Goal: Task Accomplishment & Management: Use online tool/utility

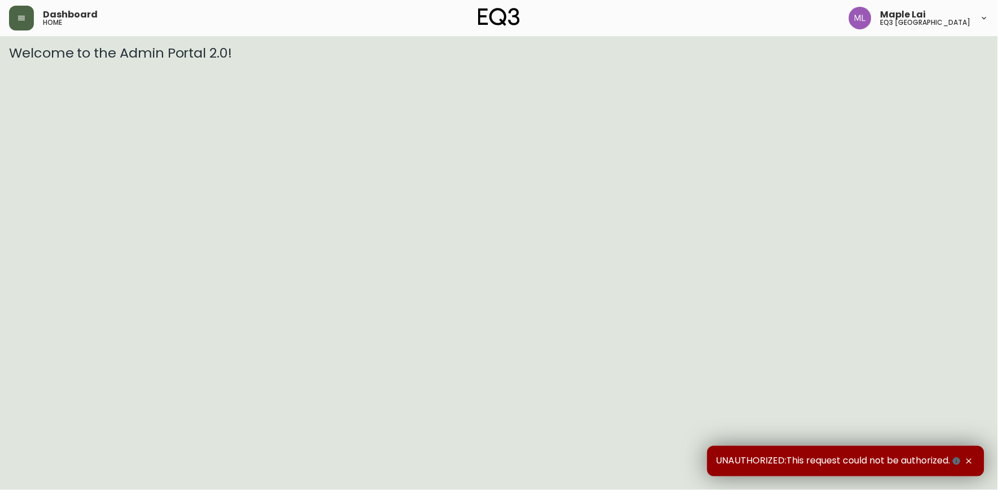
click at [17, 10] on button "button" at bounding box center [21, 18] width 25 height 25
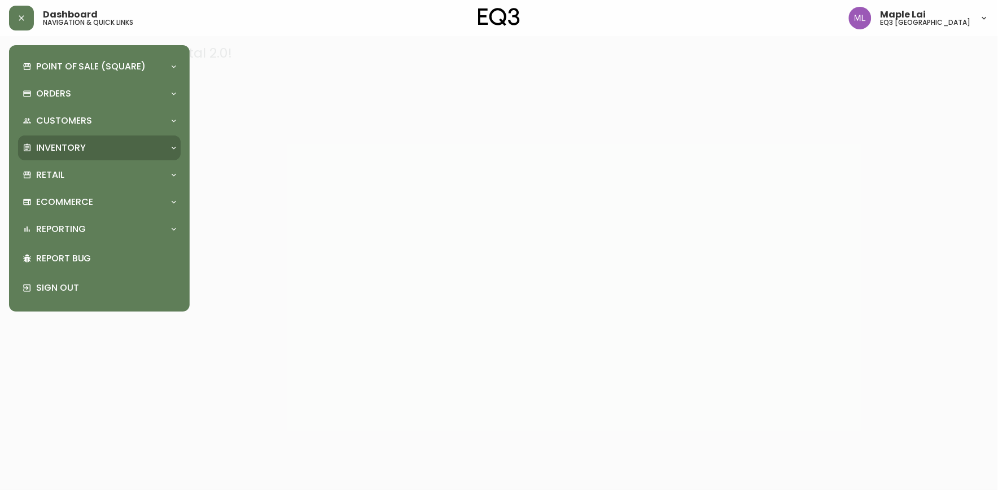
click at [80, 142] on p "Inventory" at bounding box center [61, 148] width 50 height 12
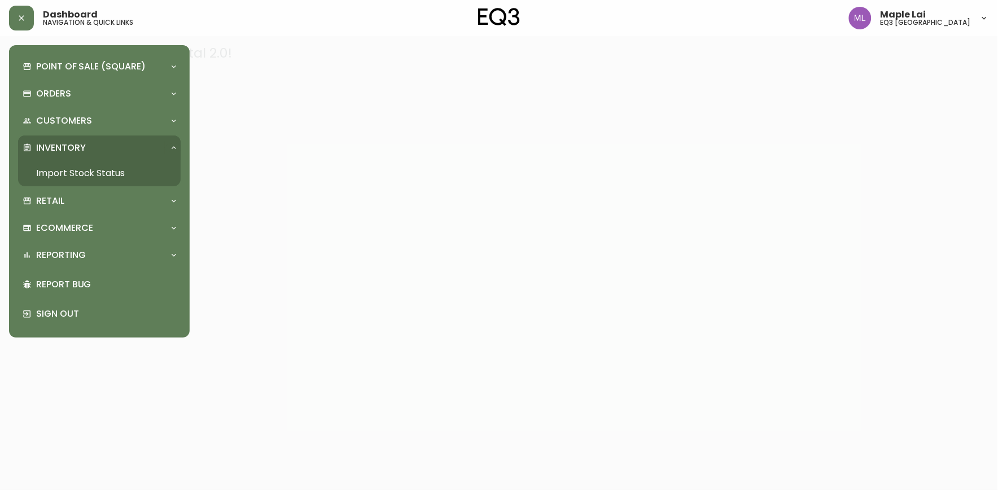
click at [125, 177] on link "Import Stock Status" at bounding box center [99, 173] width 163 height 26
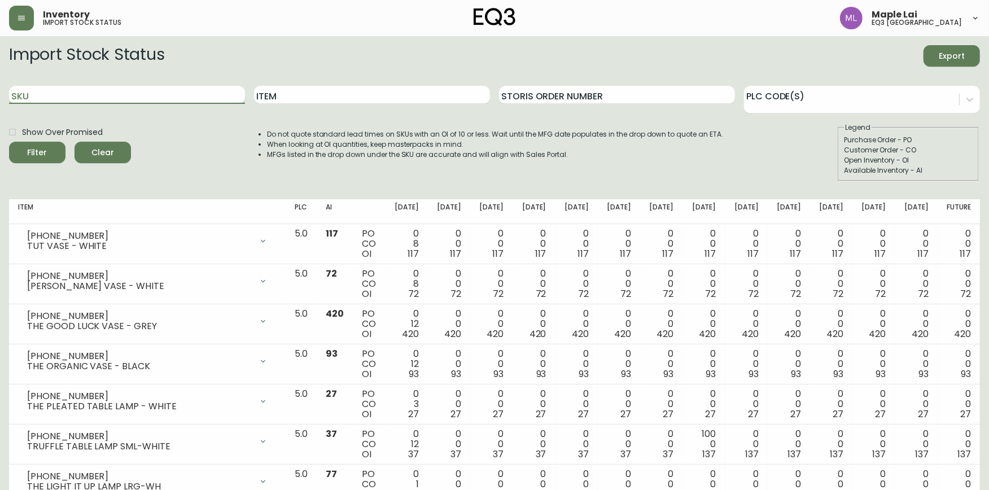
click at [164, 93] on input "SKU" at bounding box center [127, 95] width 236 height 18
paste input "[PHONE_NUMBER]"
type input "[PHONE_NUMBER]"
click at [9, 142] on button "Filter" at bounding box center [37, 152] width 56 height 21
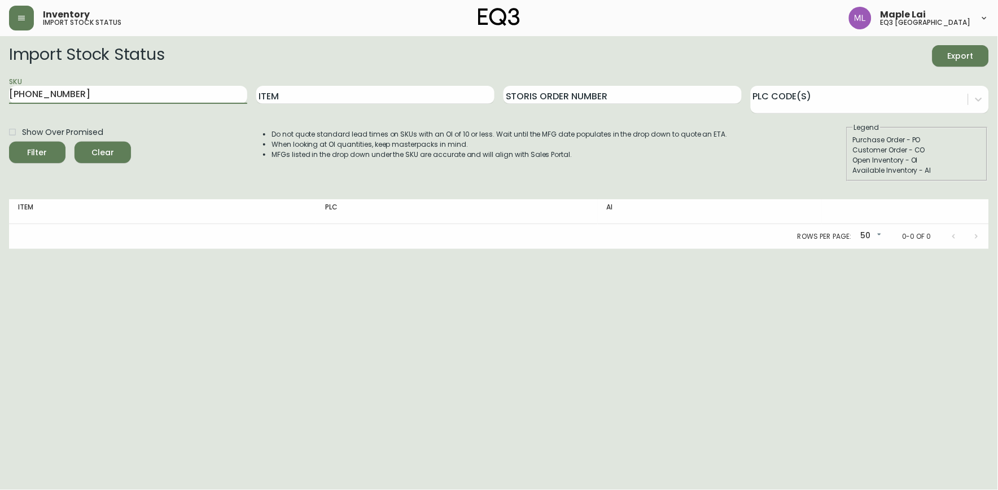
drag, startPoint x: 76, startPoint y: 97, endPoint x: -3, endPoint y: 96, distance: 78.5
click at [0, 96] on html "Inventory import stock status Maple Lai eq3 [GEOGRAPHIC_DATA] Import Stock Stat…" at bounding box center [499, 124] width 998 height 249
paste input "[PHONE_NUMBER]"
click at [9, 142] on button "Filter" at bounding box center [37, 152] width 56 height 21
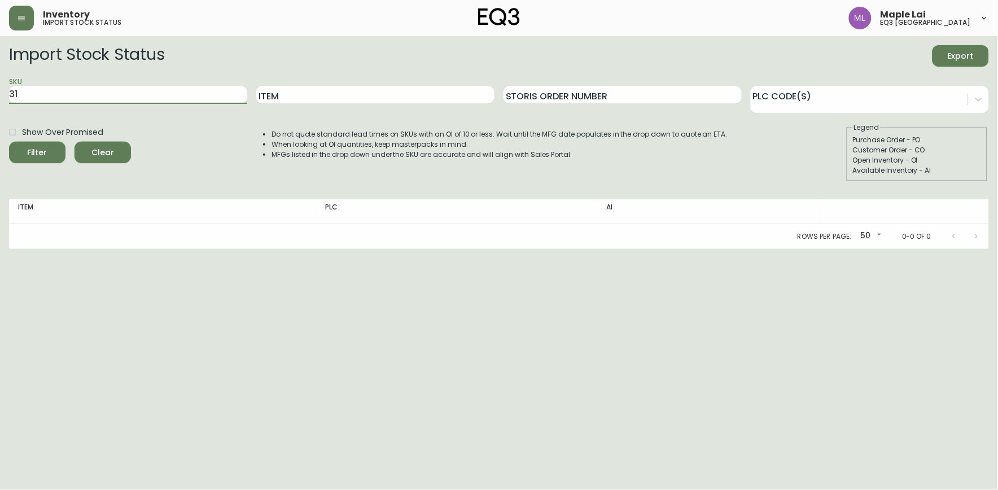
type input "3"
click at [205, 88] on input "SKU" at bounding box center [128, 95] width 238 height 18
click at [202, 96] on input "SKU" at bounding box center [128, 95] width 238 height 18
paste input "30217-91-816A00"
click at [9, 142] on button "Filter" at bounding box center [37, 152] width 56 height 21
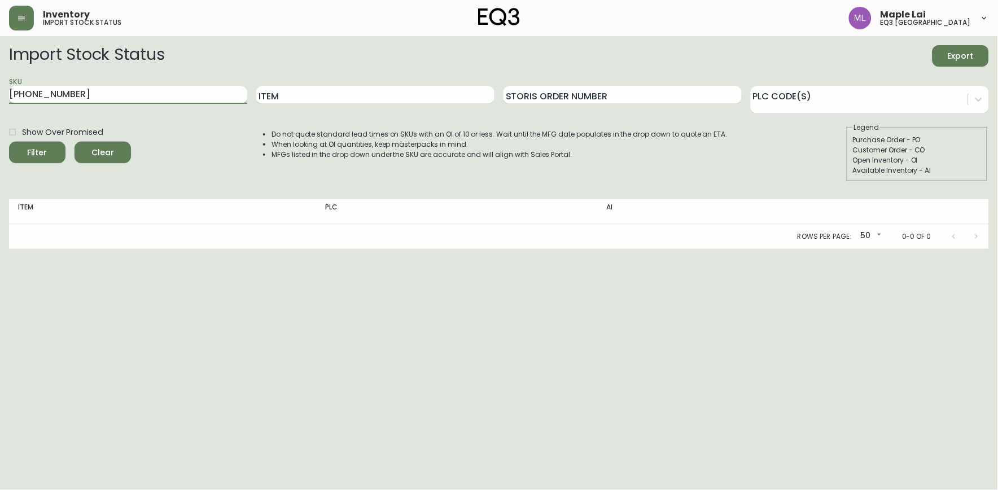
click at [9, 142] on button "Filter" at bounding box center [37, 152] width 56 height 21
type input "[PHONE_NUMBER]"
click at [111, 148] on span "Clear" at bounding box center [103, 153] width 38 height 14
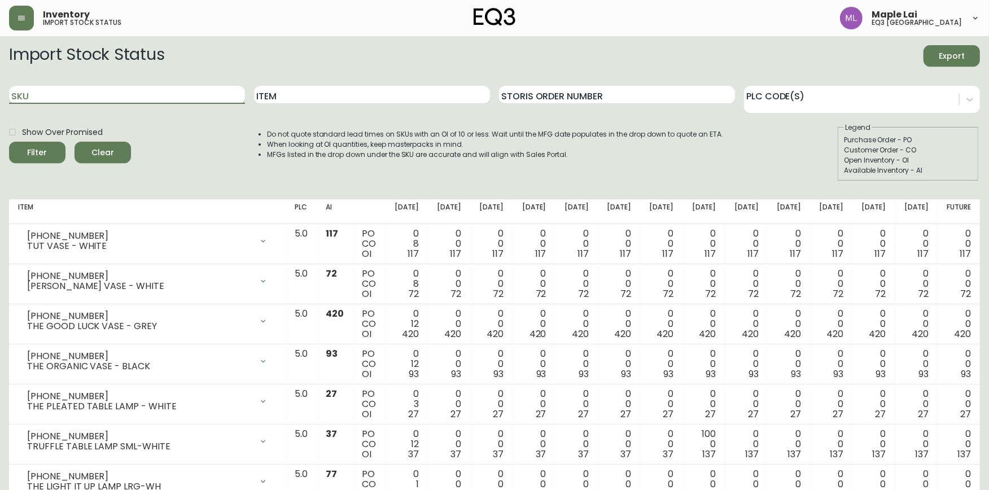
click at [110, 102] on input "SKU" at bounding box center [127, 95] width 236 height 18
click at [9, 142] on button "Filter" at bounding box center [37, 152] width 56 height 21
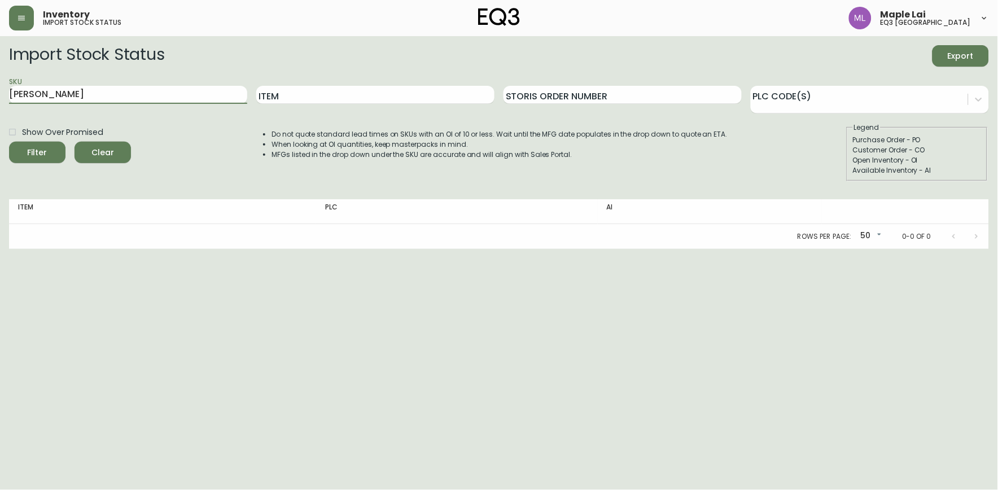
type input "J"
click at [141, 94] on input "SKU" at bounding box center [128, 95] width 238 height 18
paste input "30217-91-816A00"
click at [9, 142] on button "Filter" at bounding box center [37, 152] width 56 height 21
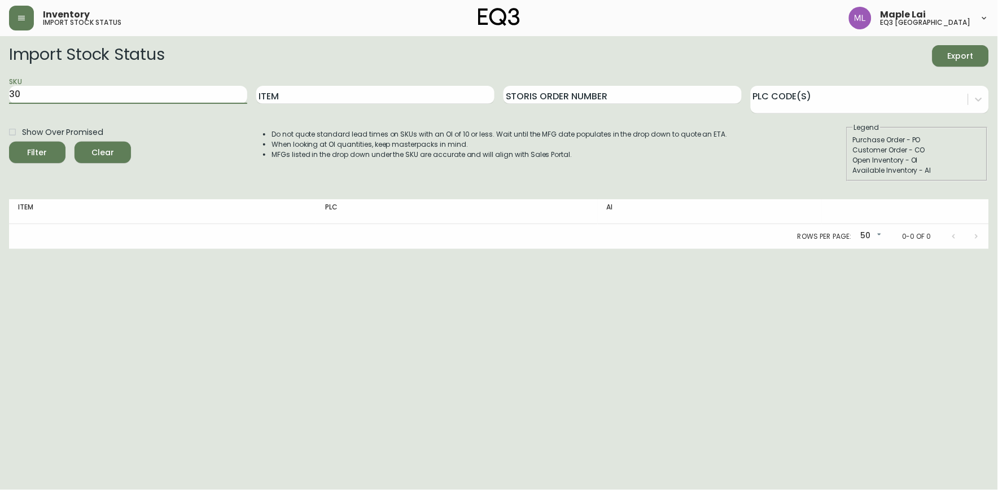
type input "3"
